Goal: Check status

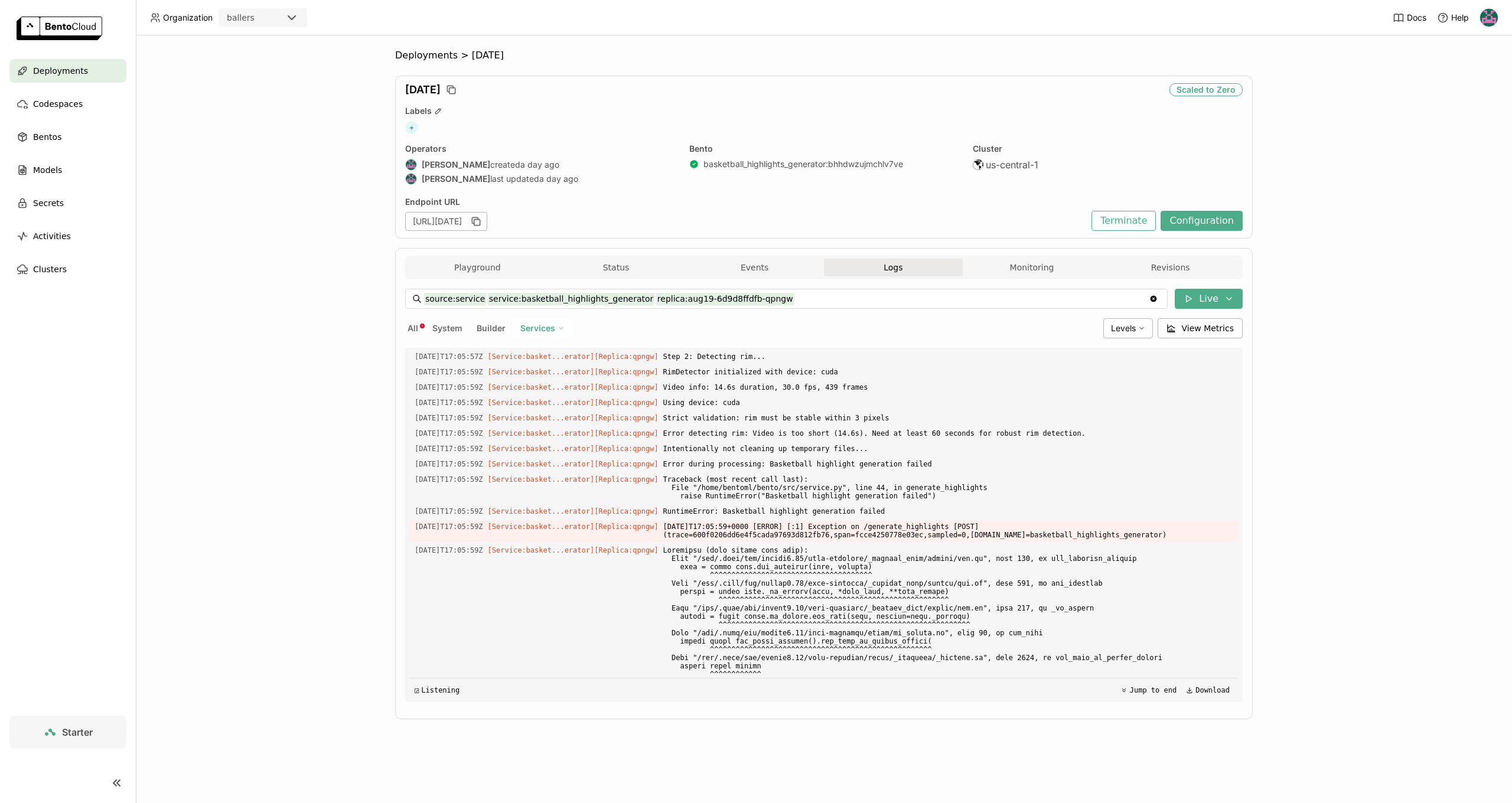
click at [1315, 284] on div "Deployments > [DATE] [DATE] Scaled to Zero Labels + Operators [PERSON_NAME] cre…" at bounding box center [824, 419] width 1376 height 768
click at [1184, 224] on button "Configuration" at bounding box center [1202, 220] width 82 height 20
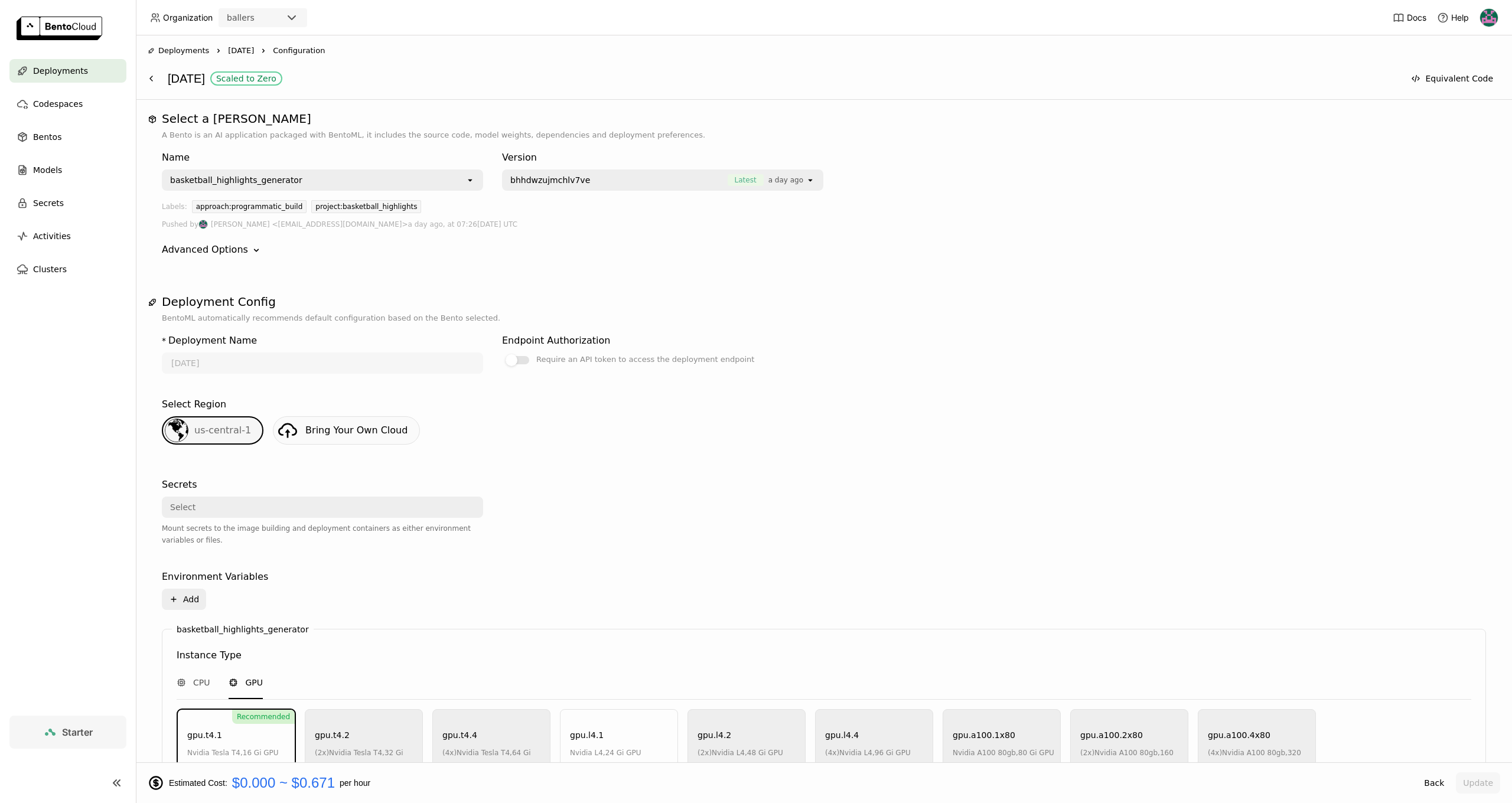
click at [70, 64] on span "Deployments" at bounding box center [60, 70] width 55 height 14
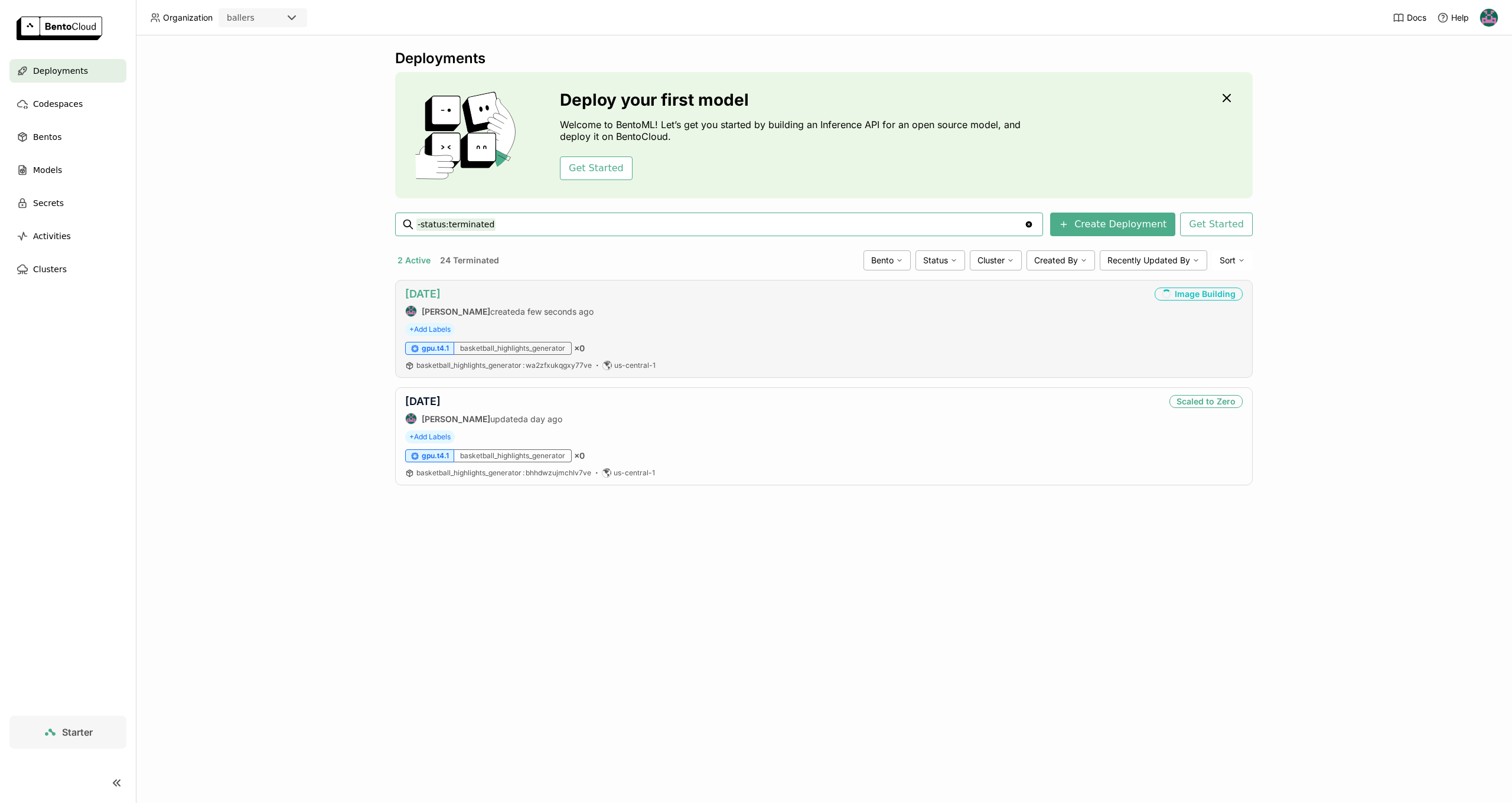
click at [422, 298] on link "[DATE]" at bounding box center [422, 293] width 35 height 12
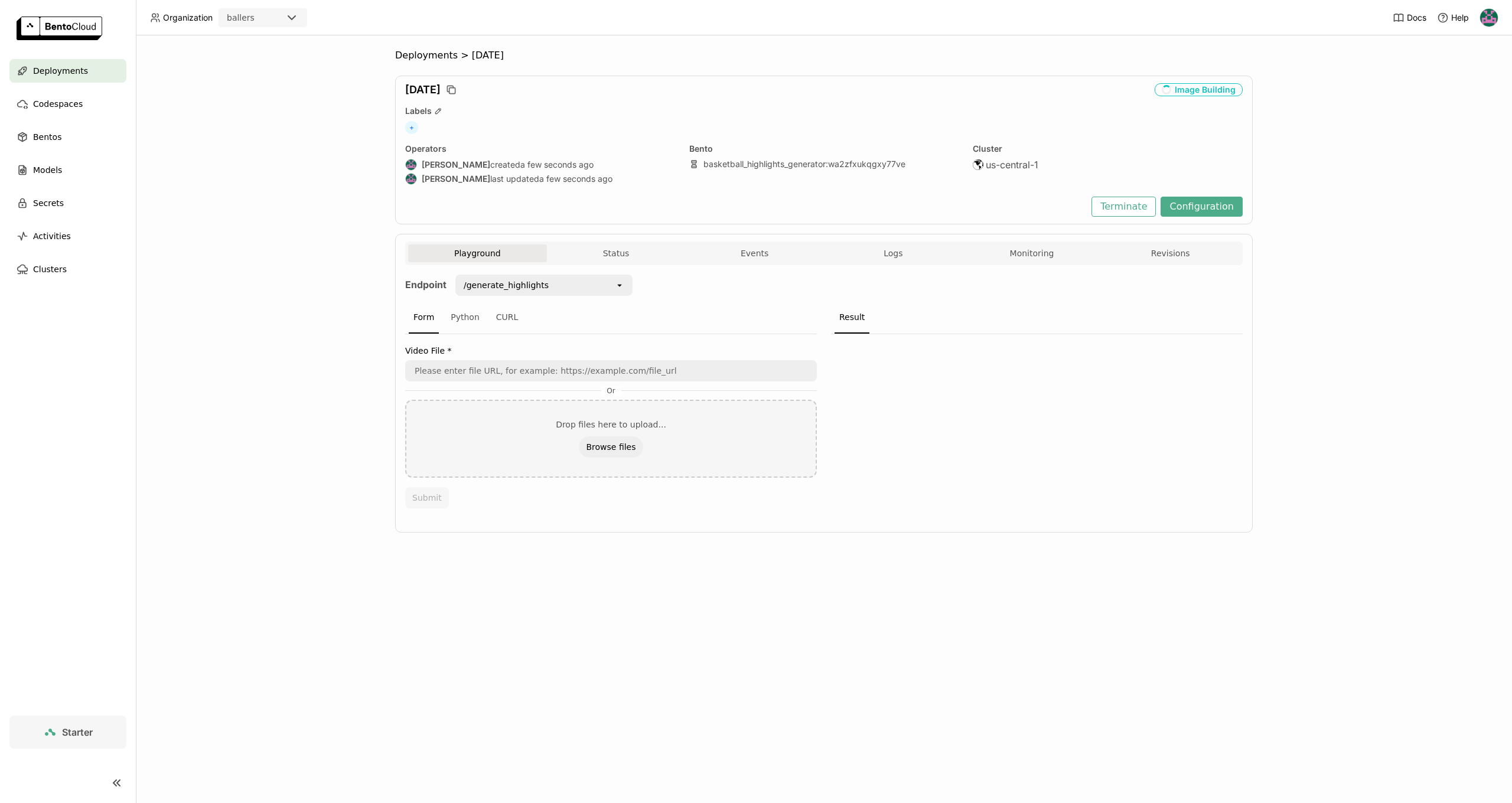
scroll to position [1, 1]
click at [1330, 222] on div "Deployments > [DATE] [DATE] Image Building Labels + Operators [PERSON_NAME] cre…" at bounding box center [824, 419] width 1376 height 768
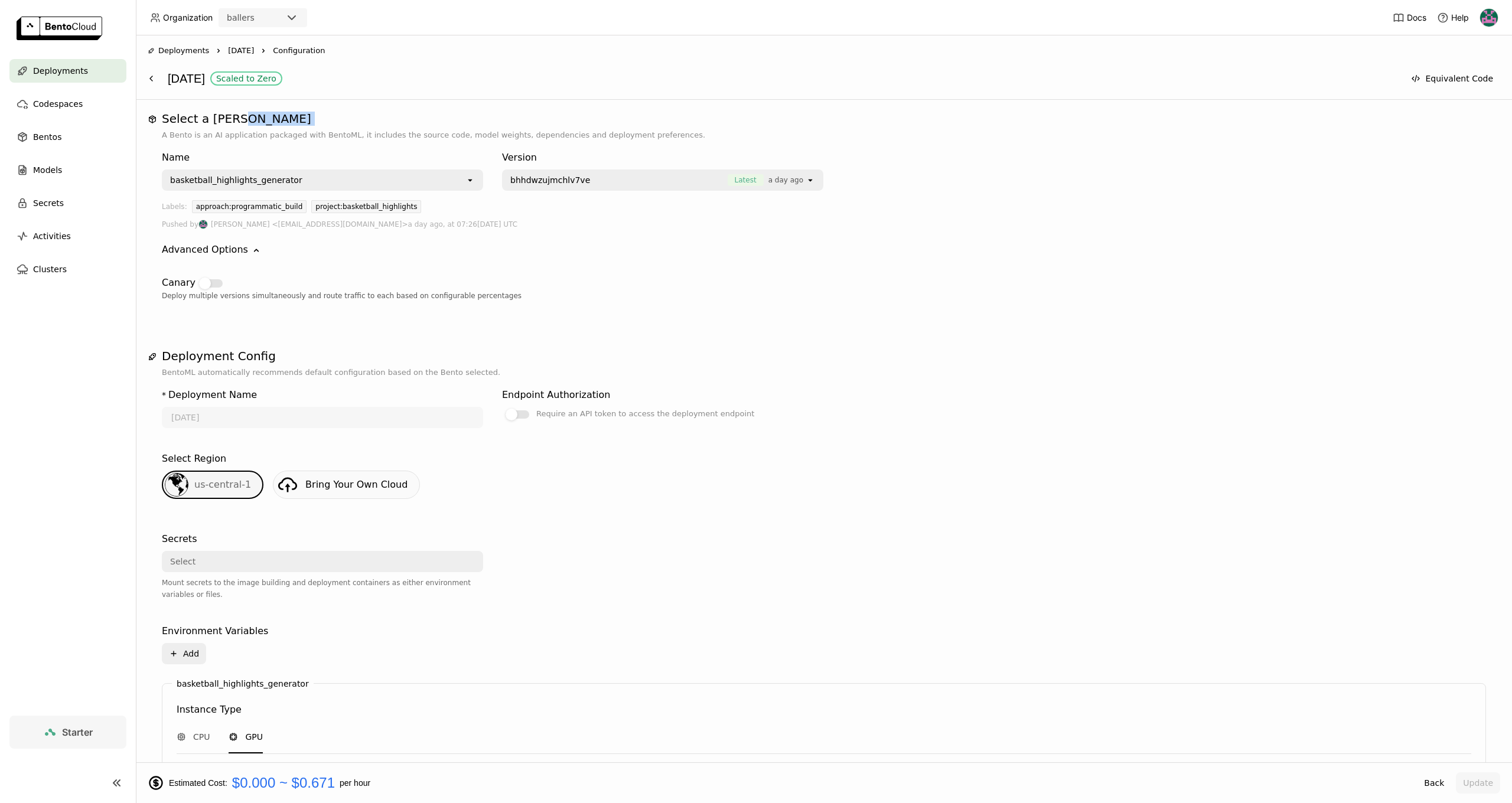
click at [252, 120] on div "Select a Bento A Bento is an AI application packaged with BentoML, it includes …" at bounding box center [823, 216] width 1352 height 209
